Goal: Transaction & Acquisition: Book appointment/travel/reservation

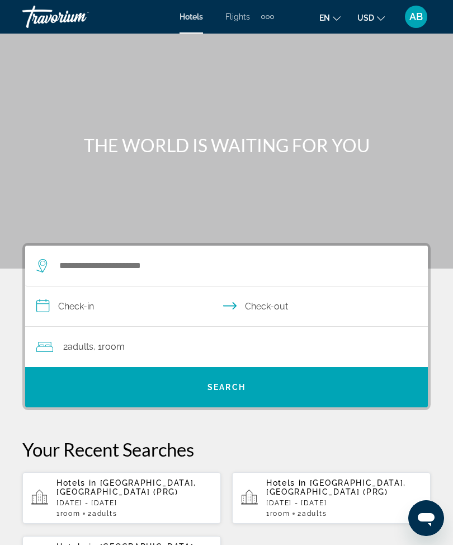
click at [270, 31] on mat-toolbar "Hotels Flights Cars Cruises Activities Hotels Flights Cars Cruises Activities e…" at bounding box center [226, 17] width 453 height 34
click at [272, 21] on div "Extra navigation items" at bounding box center [267, 16] width 13 height 17
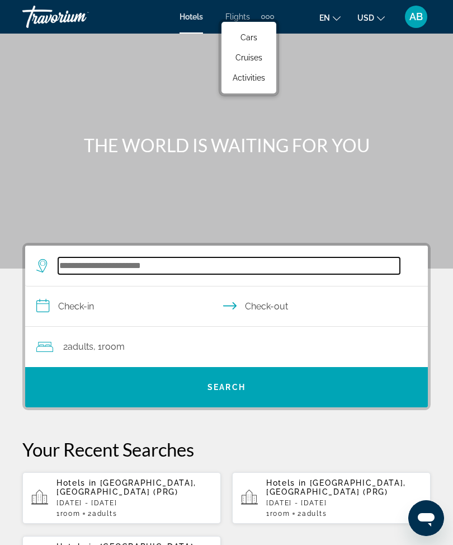
click at [114, 264] on input "Search hotel destination" at bounding box center [229, 265] width 342 height 17
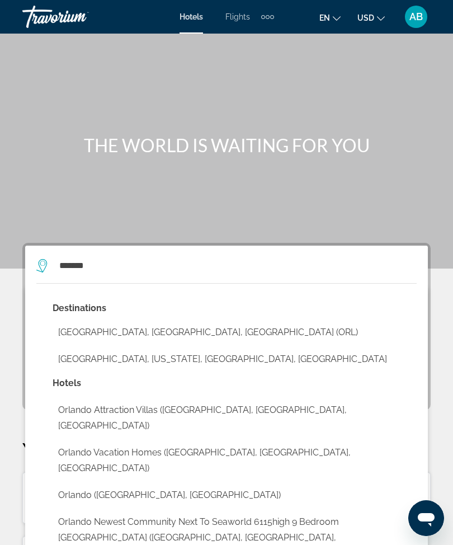
click at [159, 338] on button "[GEOGRAPHIC_DATA], [GEOGRAPHIC_DATA], [GEOGRAPHIC_DATA] (ORL)" at bounding box center [235, 332] width 364 height 21
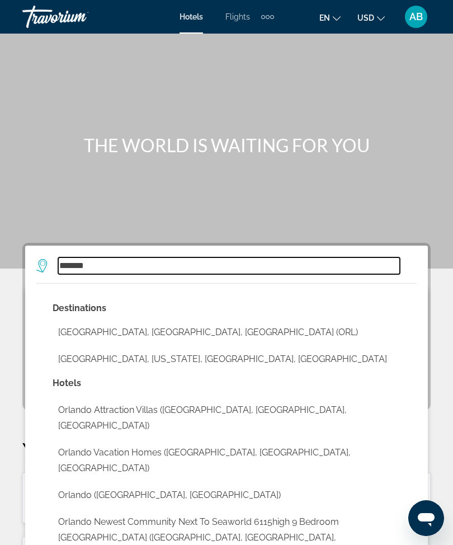
type input "**********"
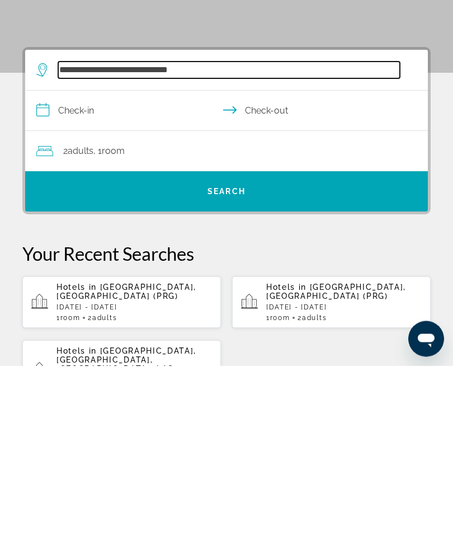
scroll to position [27, 0]
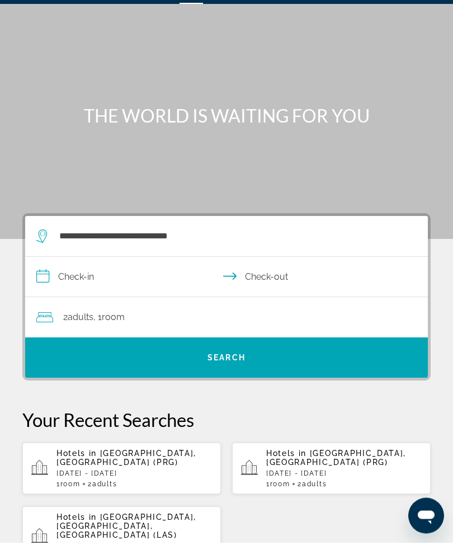
click at [46, 273] on input "**********" at bounding box center [228, 281] width 407 height 43
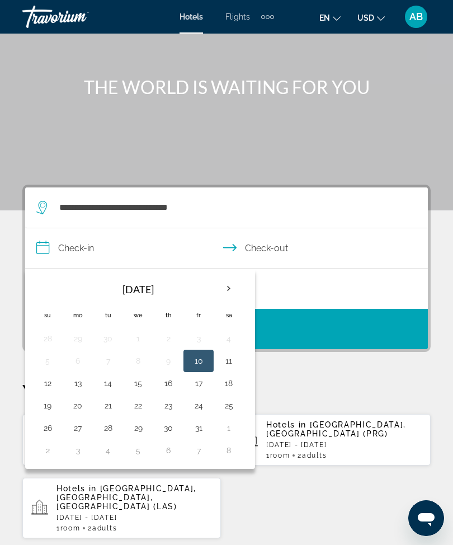
scroll to position [58, 0]
click at [234, 286] on th "Next month" at bounding box center [229, 289] width 30 height 25
click at [232, 281] on th "Next month" at bounding box center [229, 288] width 30 height 25
click at [229, 293] on th "Next month" at bounding box center [229, 288] width 30 height 25
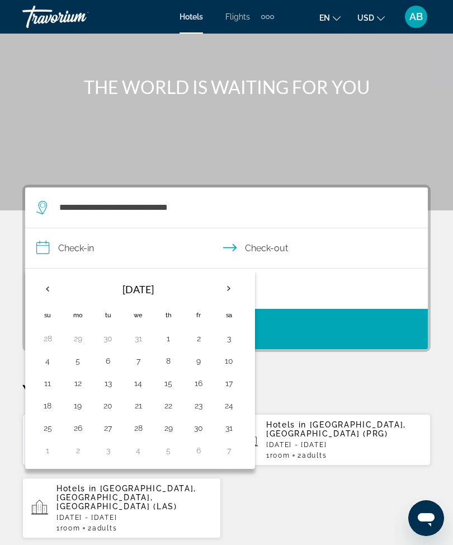
click at [229, 291] on th "Next month" at bounding box center [229, 288] width 30 height 25
click at [234, 291] on th "Next month" at bounding box center [229, 288] width 30 height 25
click at [54, 287] on th "Previous month" at bounding box center [47, 288] width 30 height 25
click at [58, 294] on th "Previous month" at bounding box center [47, 288] width 30 height 25
click at [54, 294] on th "Previous month" at bounding box center [47, 288] width 30 height 25
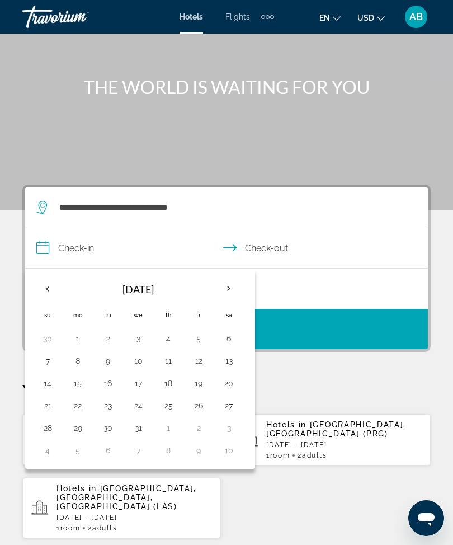
click at [55, 295] on th "Previous month" at bounding box center [47, 288] width 30 height 25
click at [112, 431] on button "25" at bounding box center [108, 428] width 18 height 16
click at [206, 429] on button "28" at bounding box center [199, 428] width 18 height 16
type input "**********"
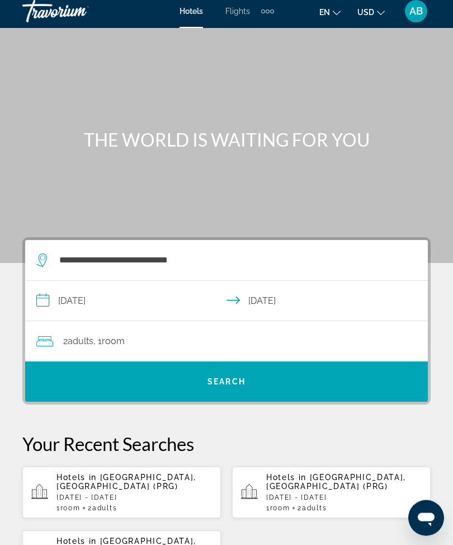
scroll to position [0, 0]
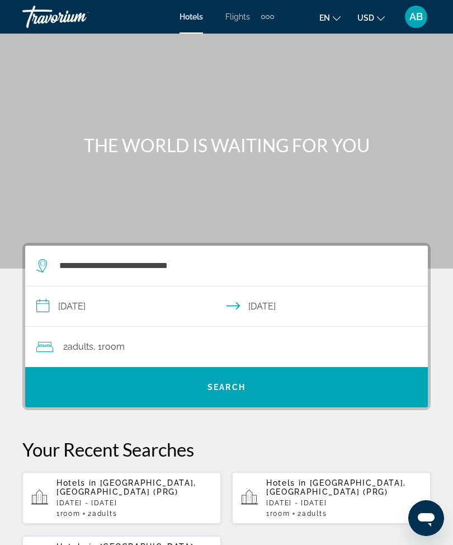
click at [243, 343] on div "2 Adult Adults , 1 Room rooms" at bounding box center [232, 347] width 392 height 16
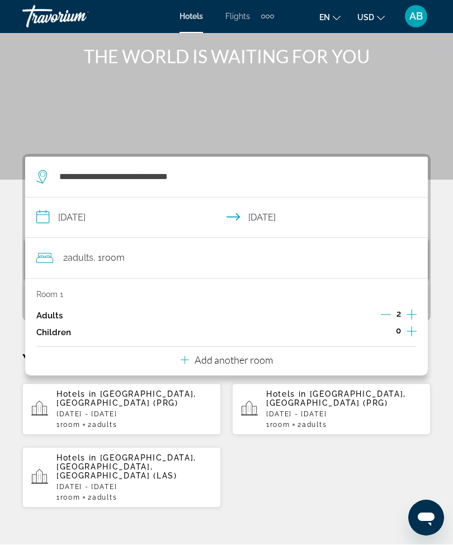
click at [244, 364] on button "Add another room" at bounding box center [227, 358] width 92 height 23
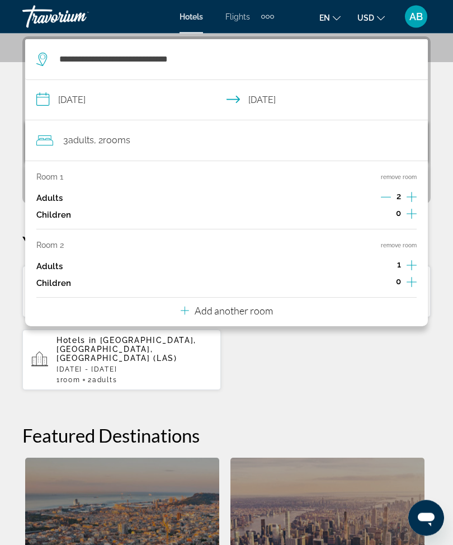
click at [259, 313] on button "Add another room" at bounding box center [227, 309] width 92 height 23
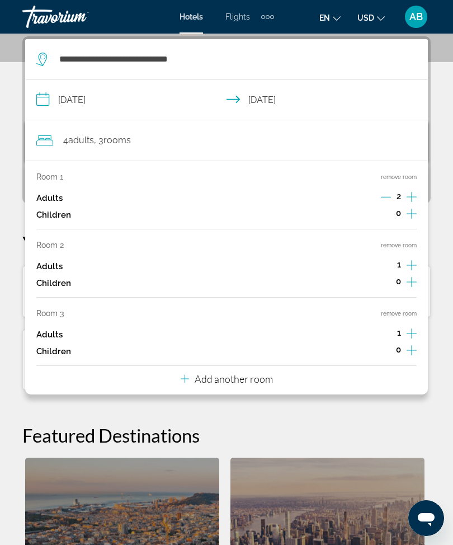
click at [267, 380] on button "Add another room" at bounding box center [227, 377] width 92 height 23
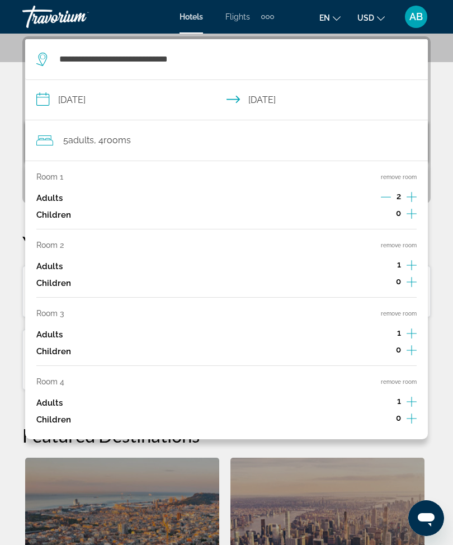
click at [398, 378] on button "remove room" at bounding box center [399, 381] width 36 height 7
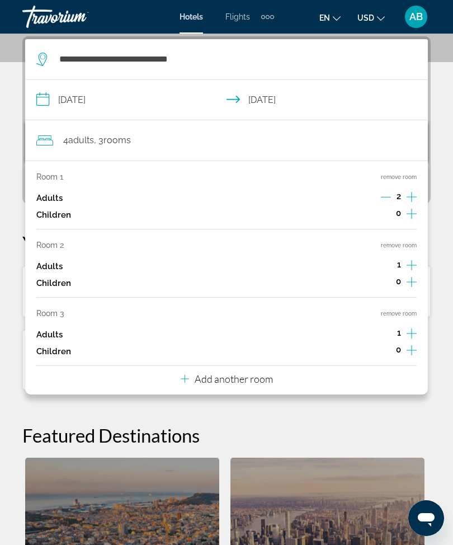
click at [397, 312] on button "remove room" at bounding box center [399, 313] width 36 height 7
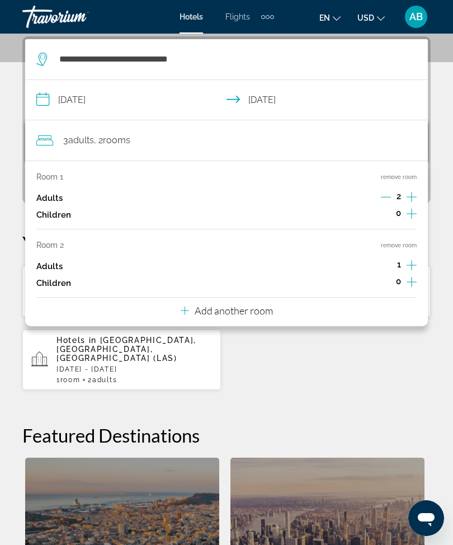
click at [412, 246] on button "remove room" at bounding box center [399, 245] width 36 height 7
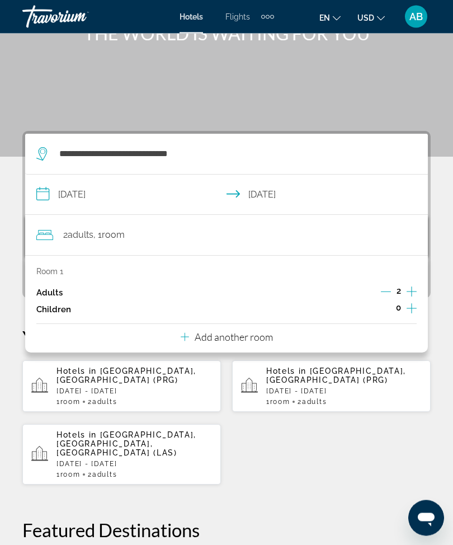
click at [411, 314] on button "Increment children" at bounding box center [412, 309] width 10 height 17
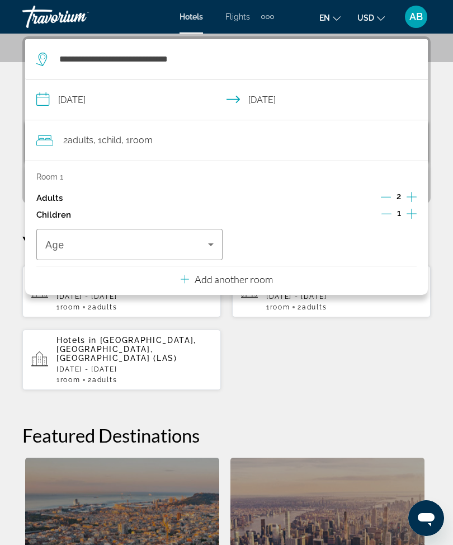
click at [221, 237] on div "Age" at bounding box center [129, 244] width 186 height 31
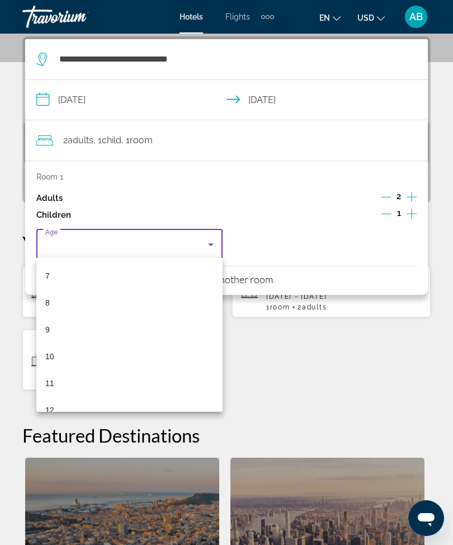
scroll to position [188, 0]
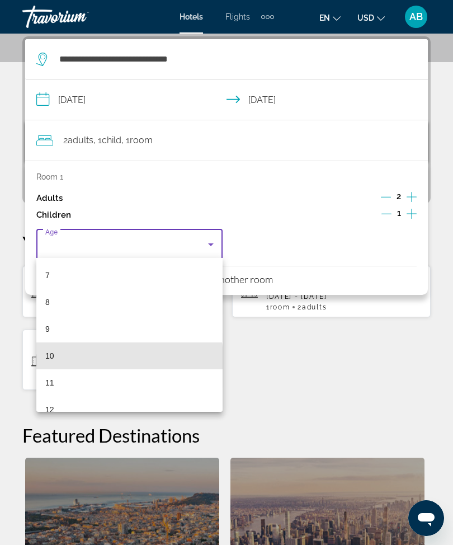
click at [91, 359] on mat-option "10" at bounding box center [129, 355] width 186 height 27
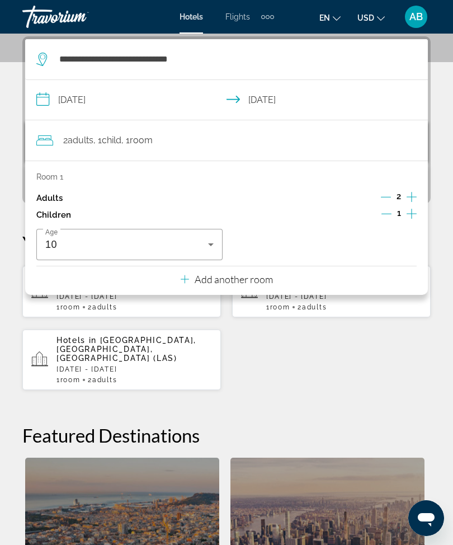
click at [8, 140] on div "**********" at bounding box center [226, 377] width 453 height 682
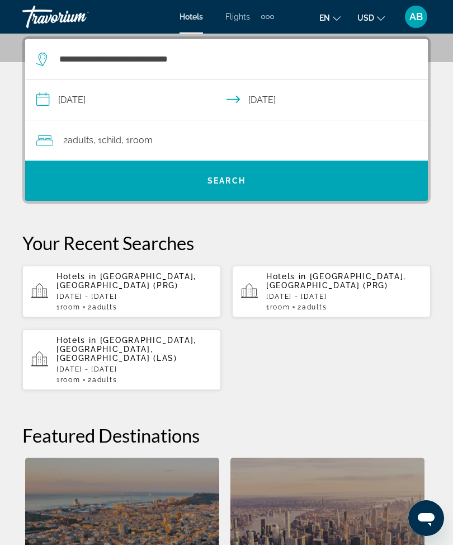
click at [272, 187] on span "Search" at bounding box center [226, 180] width 403 height 27
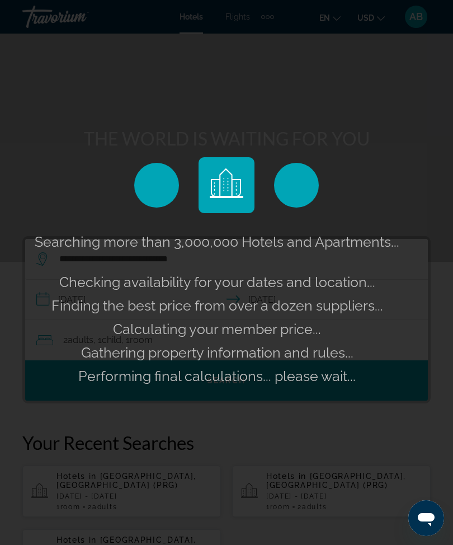
scroll to position [0, 0]
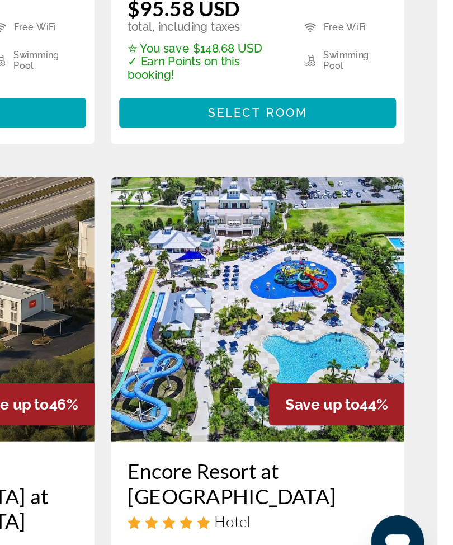
scroll to position [308, 0]
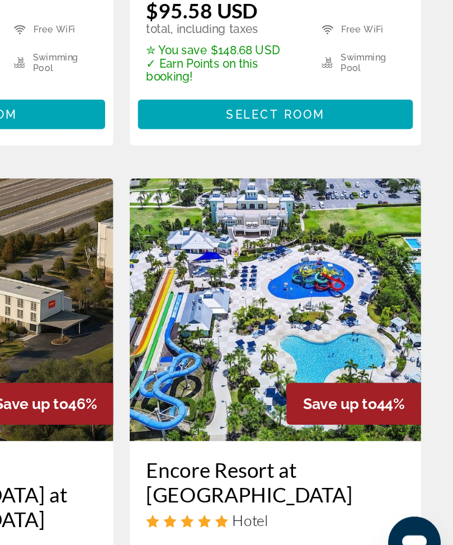
click at [232, 270] on img "Main content" at bounding box center [331, 359] width 199 height 179
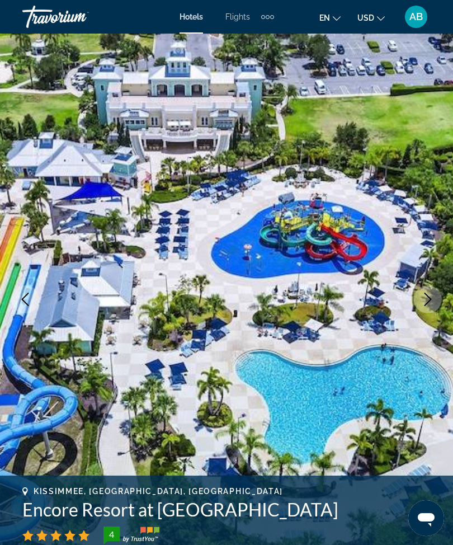
click at [437, 300] on button "Next image" at bounding box center [428, 299] width 28 height 28
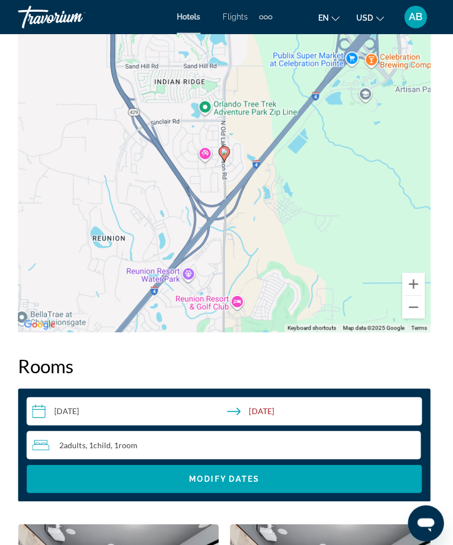
scroll to position [1538, 0]
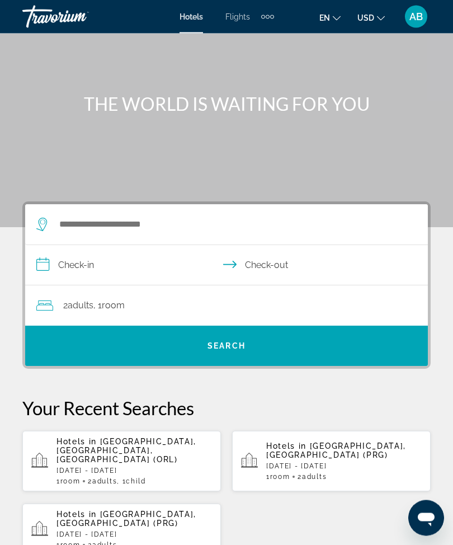
scroll to position [94, 0]
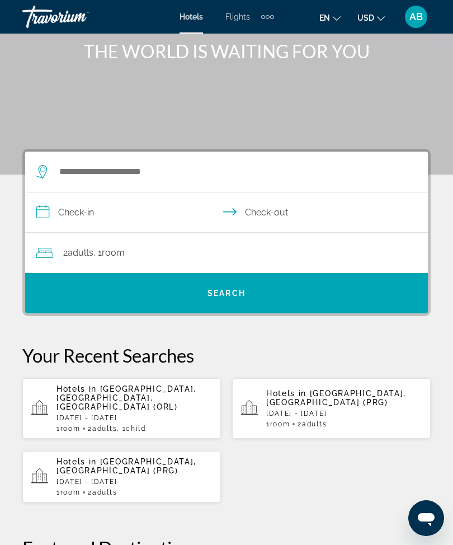
click at [118, 398] on p "Hotels in Orlando, FL, United States (ORL)" at bounding box center [133, 397] width 155 height 27
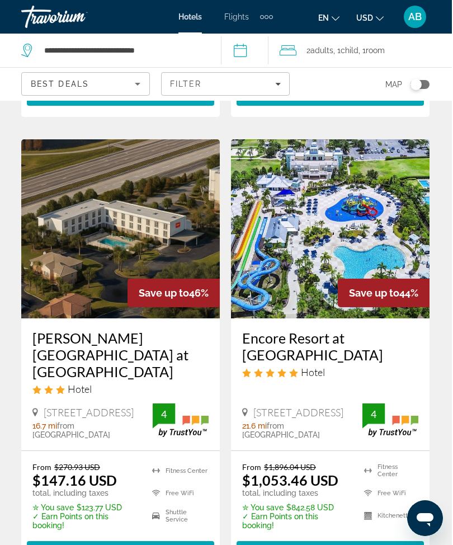
scroll to position [492, 0]
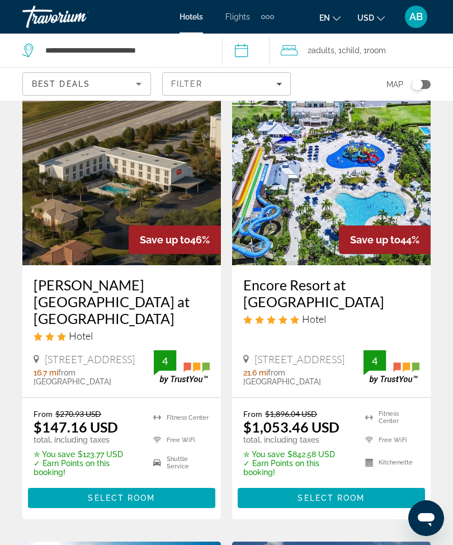
click at [332, 493] on span "Select Room" at bounding box center [331, 497] width 67 height 9
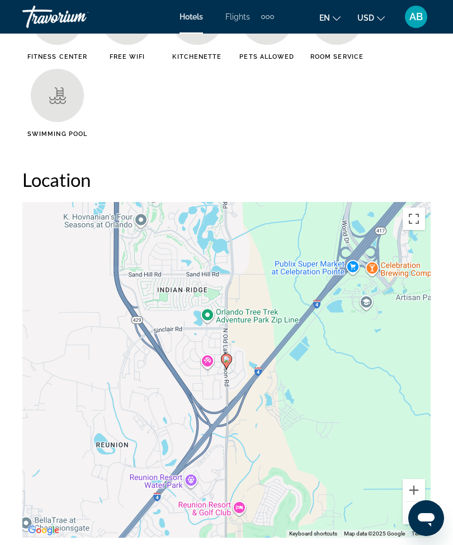
scroll to position [1265, 0]
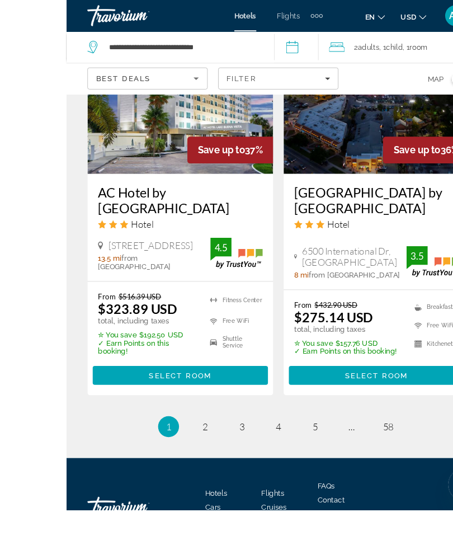
scroll to position [2377, 0]
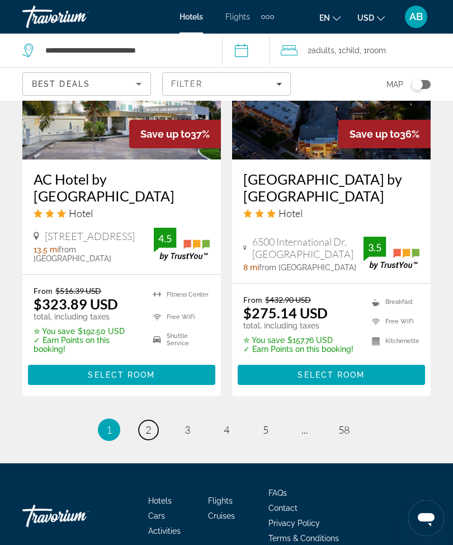
click at [150, 436] on span "2" at bounding box center [148, 429] width 6 height 12
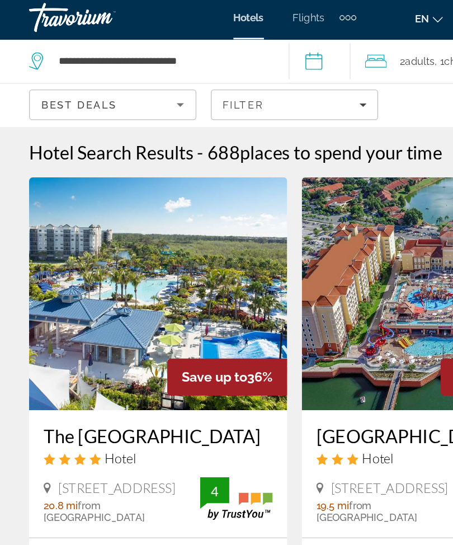
click at [139, 232] on img "Main content" at bounding box center [121, 229] width 199 height 179
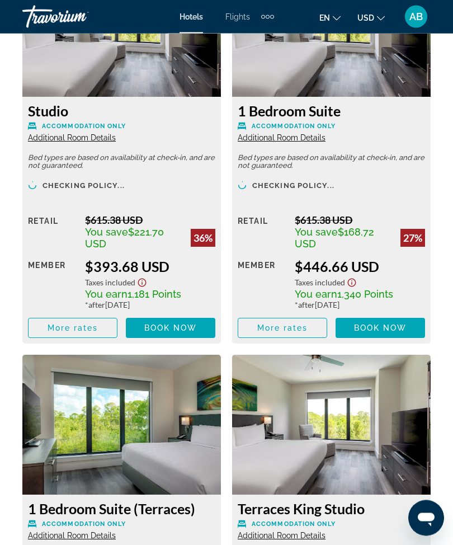
scroll to position [2116, 0]
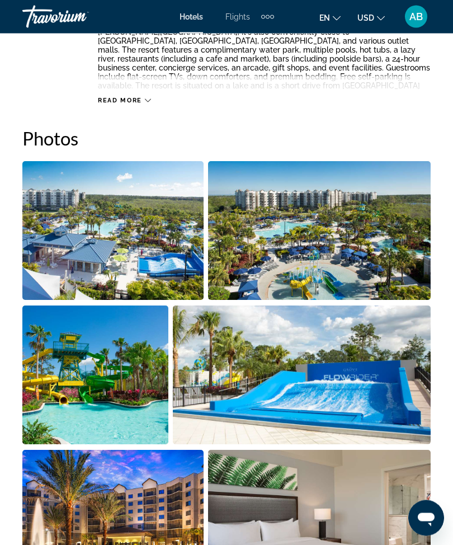
click at [162, 249] on img "Open full-screen image slider" at bounding box center [112, 231] width 181 height 139
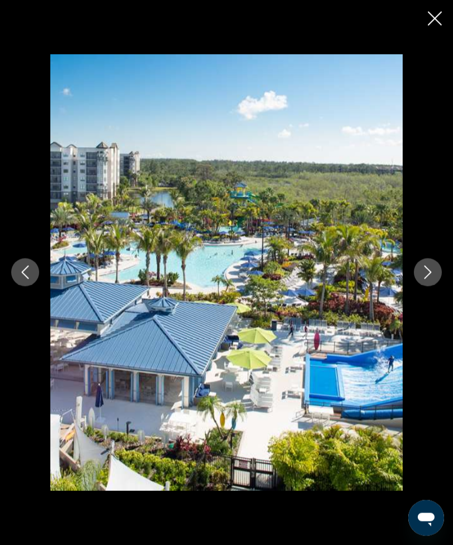
scroll to position [682, 0]
click at [423, 286] on button "Next image" at bounding box center [428, 272] width 28 height 28
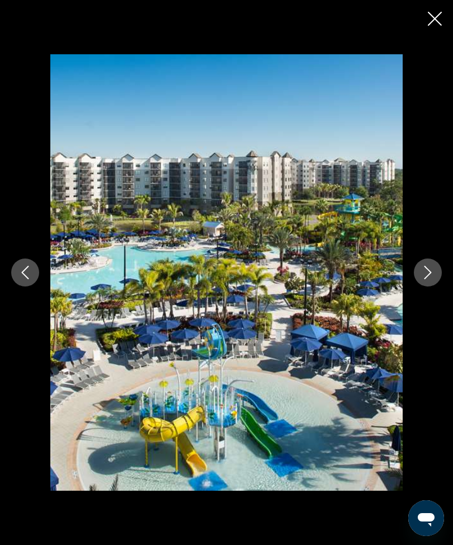
click at [430, 279] on icon "Next image" at bounding box center [427, 272] width 13 height 13
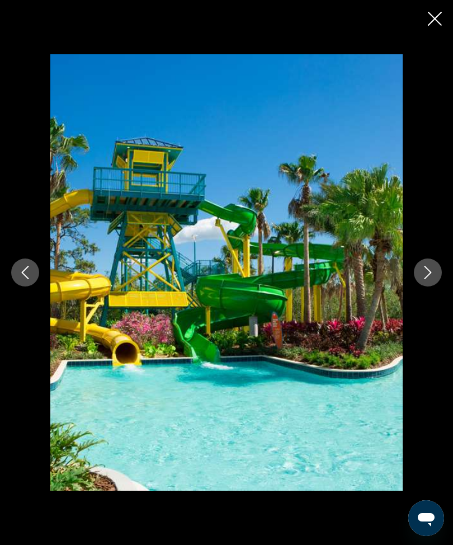
click at [431, 279] on icon "Next image" at bounding box center [427, 272] width 13 height 13
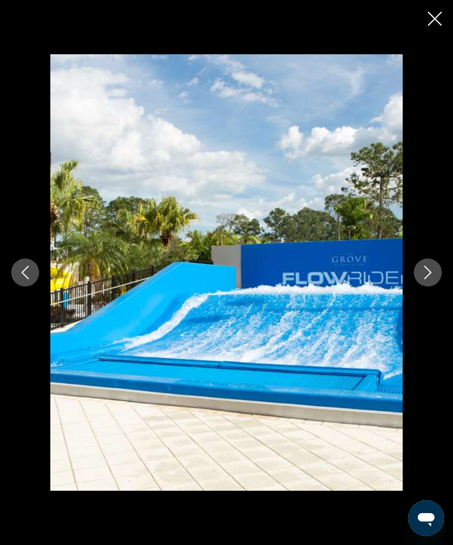
click at [422, 279] on icon "Next image" at bounding box center [427, 272] width 13 height 13
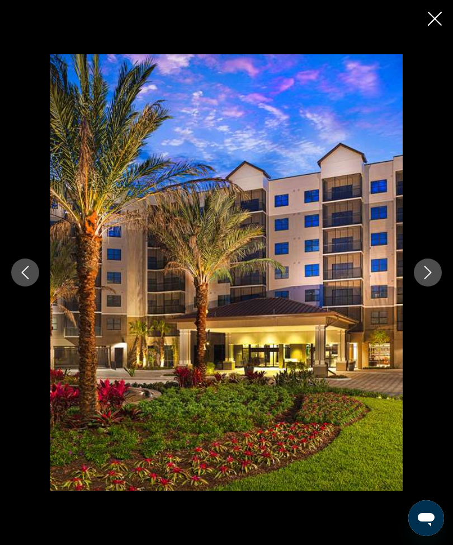
scroll to position [682, 0]
click at [426, 279] on icon "Next image" at bounding box center [427, 272] width 13 height 13
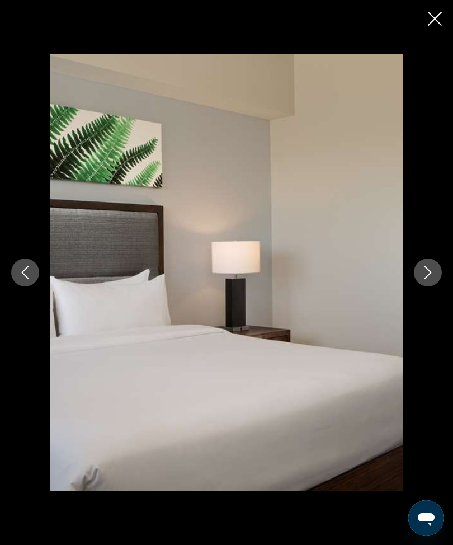
click at [426, 279] on icon "Next image" at bounding box center [427, 272] width 13 height 13
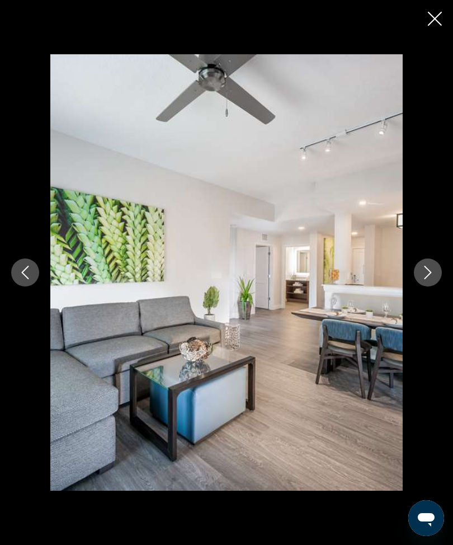
click at [422, 286] on button "Next image" at bounding box center [428, 272] width 28 height 28
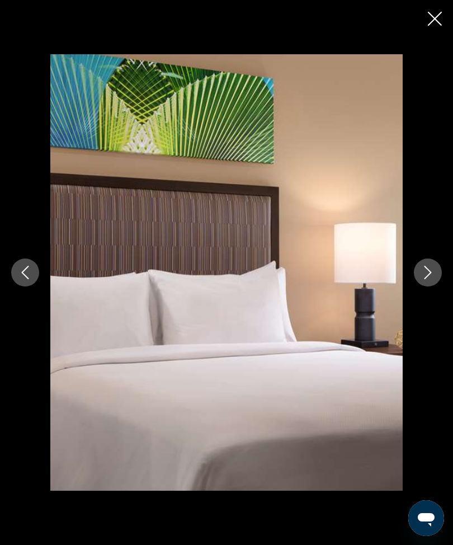
click at [427, 279] on icon "Next image" at bounding box center [427, 272] width 13 height 13
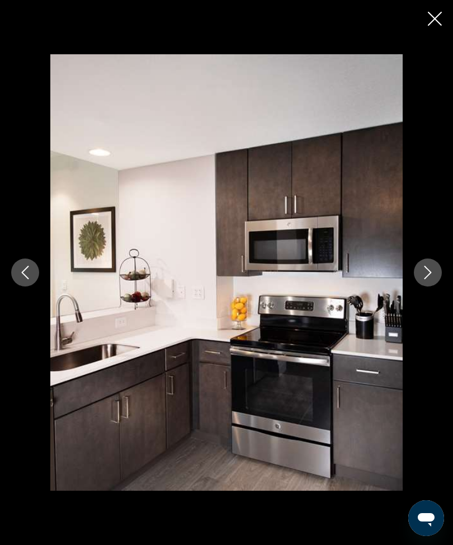
click at [423, 279] on icon "Next image" at bounding box center [427, 272] width 13 height 13
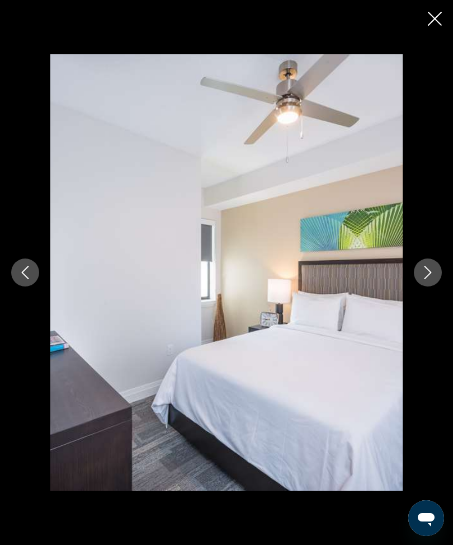
click at [428, 279] on icon "Next image" at bounding box center [427, 272] width 13 height 13
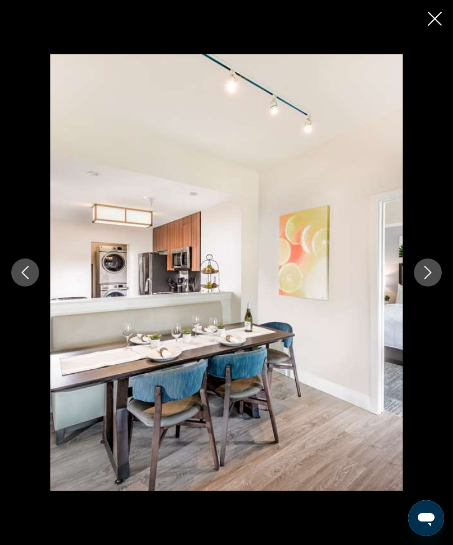
click at [428, 279] on icon "Next image" at bounding box center [427, 272] width 13 height 13
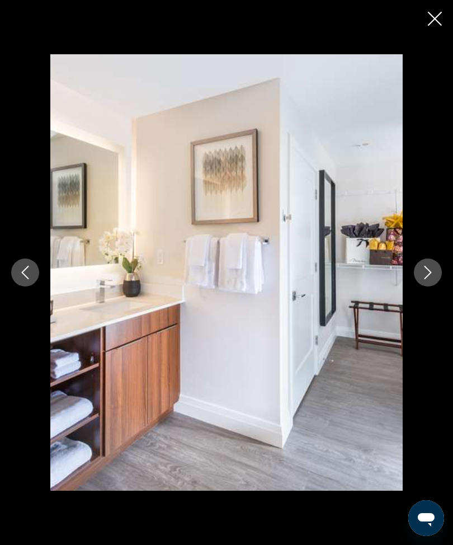
click at [431, 277] on button "Next image" at bounding box center [428, 272] width 28 height 28
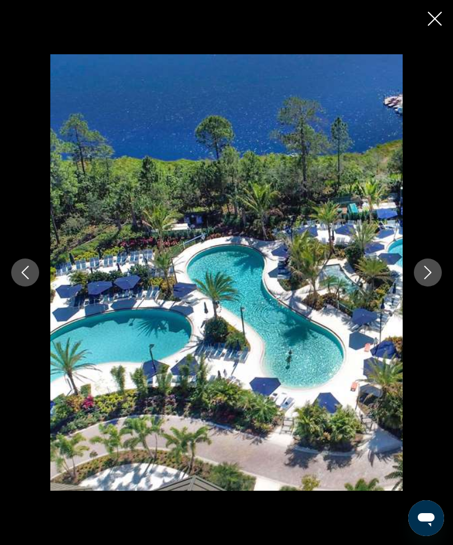
click at [425, 279] on icon "Next image" at bounding box center [428, 272] width 7 height 13
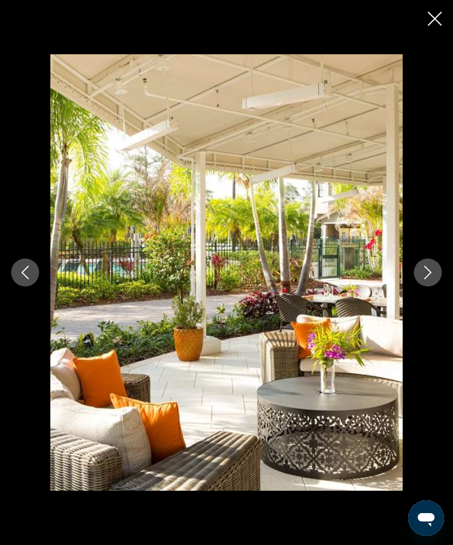
click at [428, 279] on icon "Next image" at bounding box center [427, 272] width 13 height 13
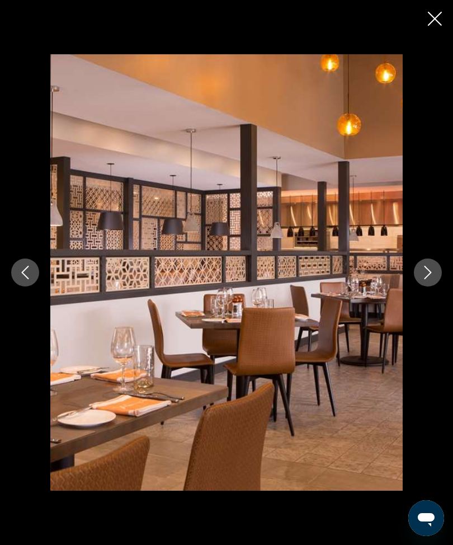
click at [422, 286] on button "Next image" at bounding box center [428, 272] width 28 height 28
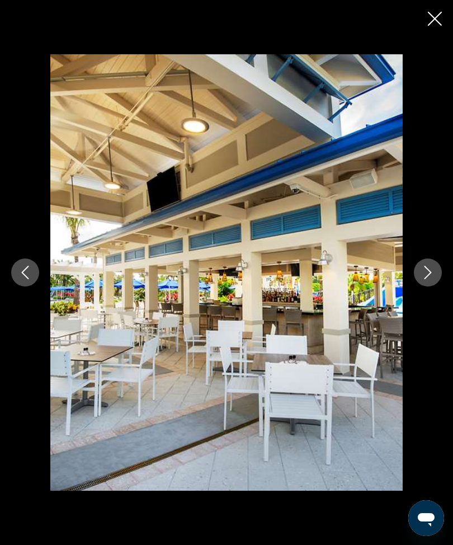
click at [430, 279] on icon "Next image" at bounding box center [427, 272] width 13 height 13
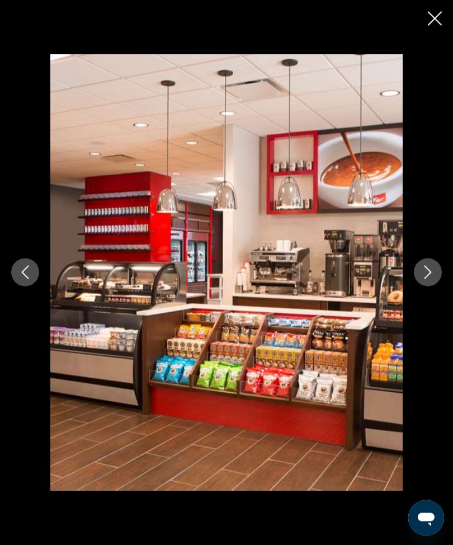
scroll to position [626, 0]
click at [428, 16] on icon "Close slideshow" at bounding box center [435, 19] width 14 height 14
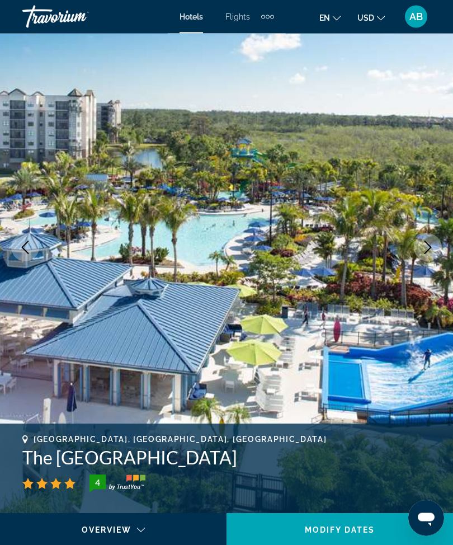
scroll to position [0, 0]
